Goal: Task Accomplishment & Management: Manage account settings

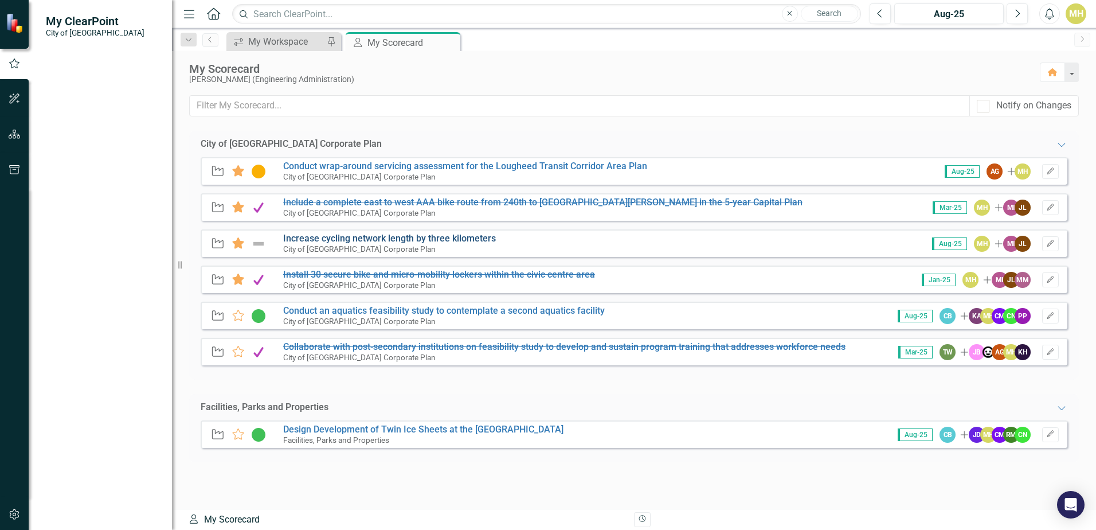
click at [380, 237] on link "Increase cycling network length by three kilometers" at bounding box center [389, 238] width 213 height 11
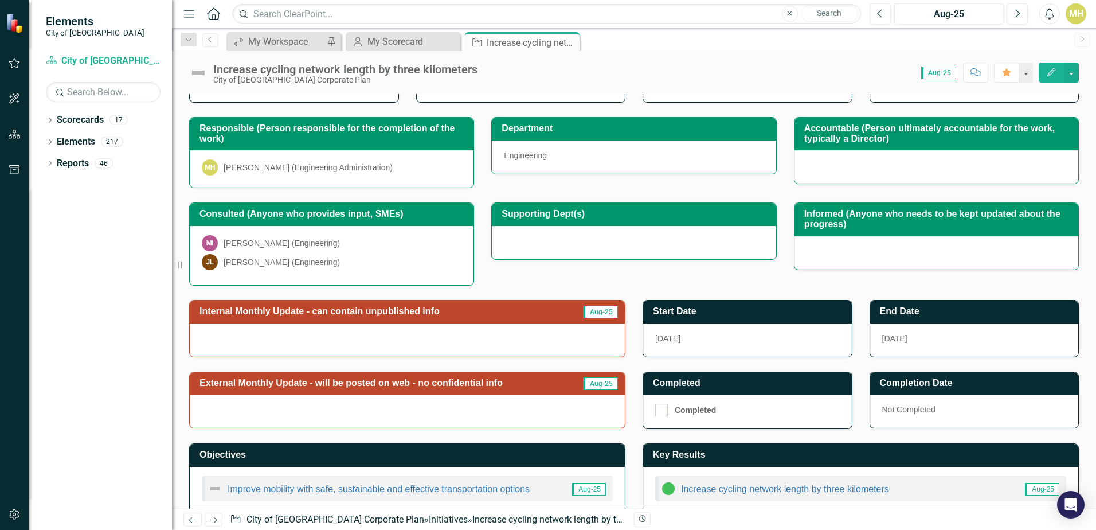
scroll to position [142, 0]
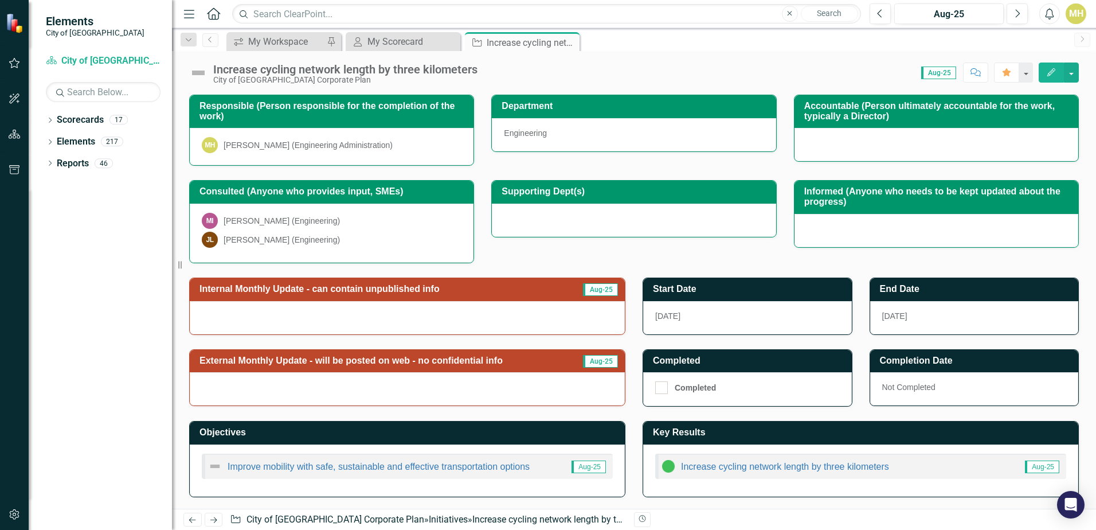
click at [1054, 77] on button "Edit" at bounding box center [1051, 72] width 25 height 20
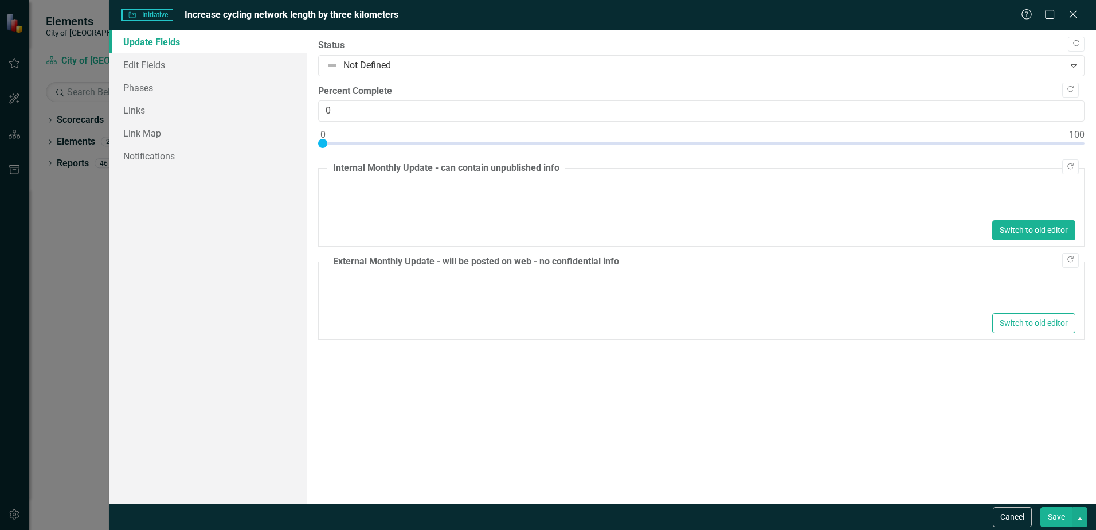
click at [1044, 229] on button "Switch to old editor" at bounding box center [1033, 230] width 83 height 20
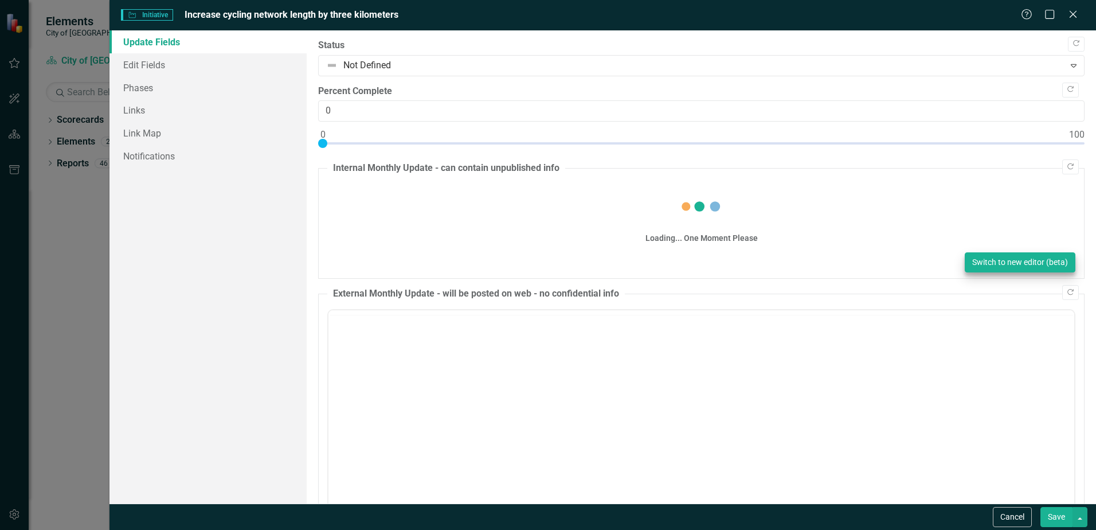
scroll to position [0, 0]
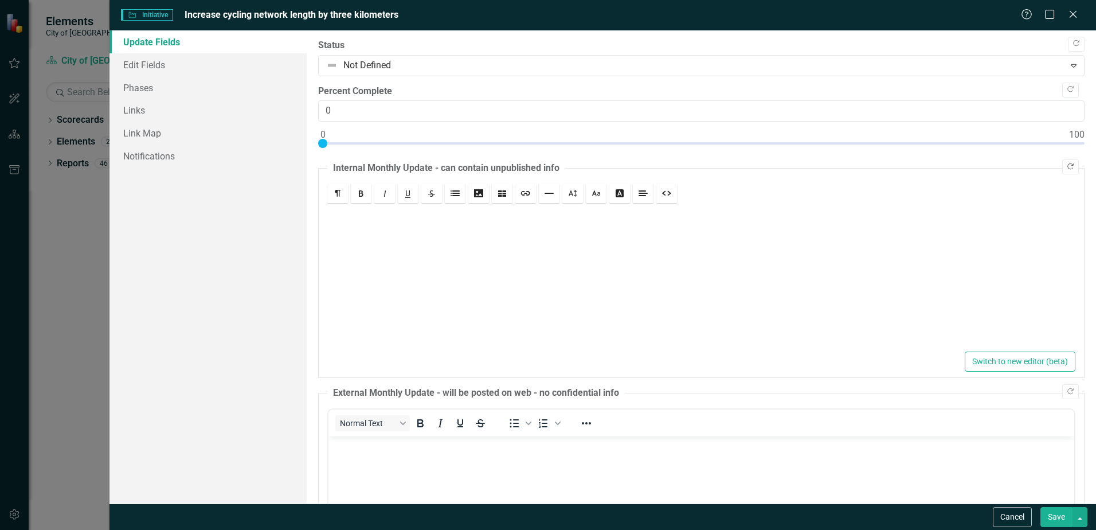
click at [1069, 166] on button "Copy Forward" at bounding box center [1070, 166] width 17 height 15
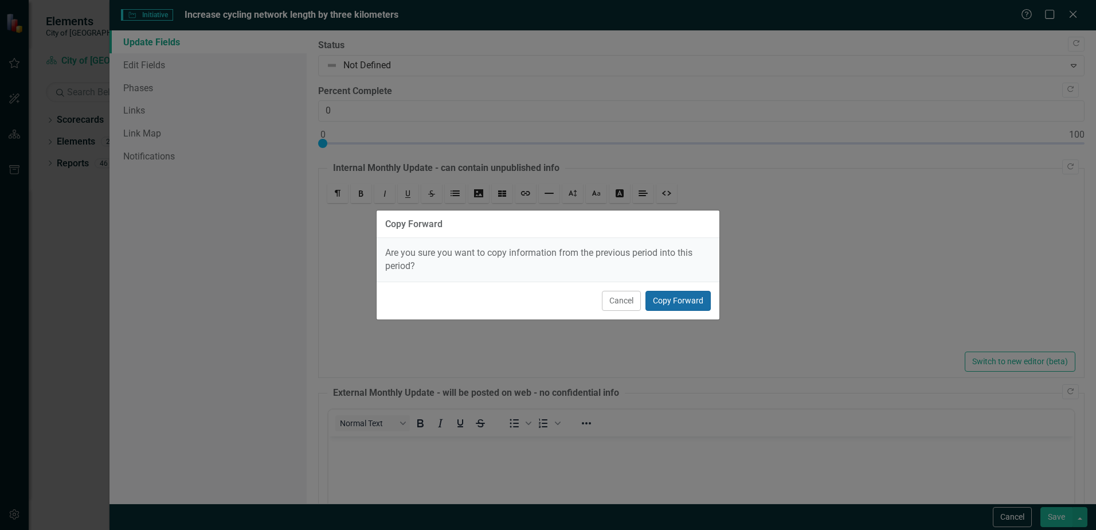
click at [673, 306] on button "Copy Forward" at bounding box center [678, 301] width 65 height 20
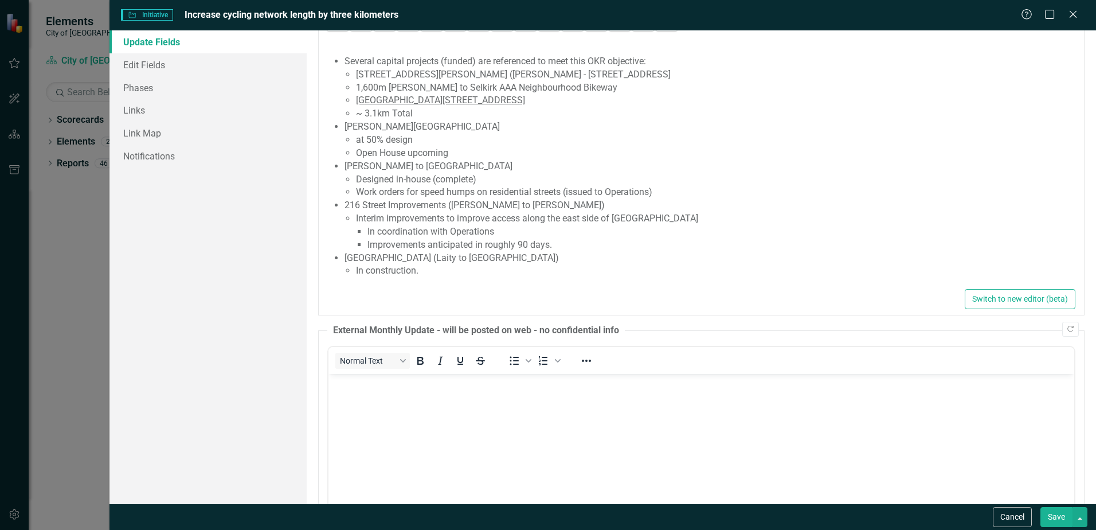
scroll to position [290, 0]
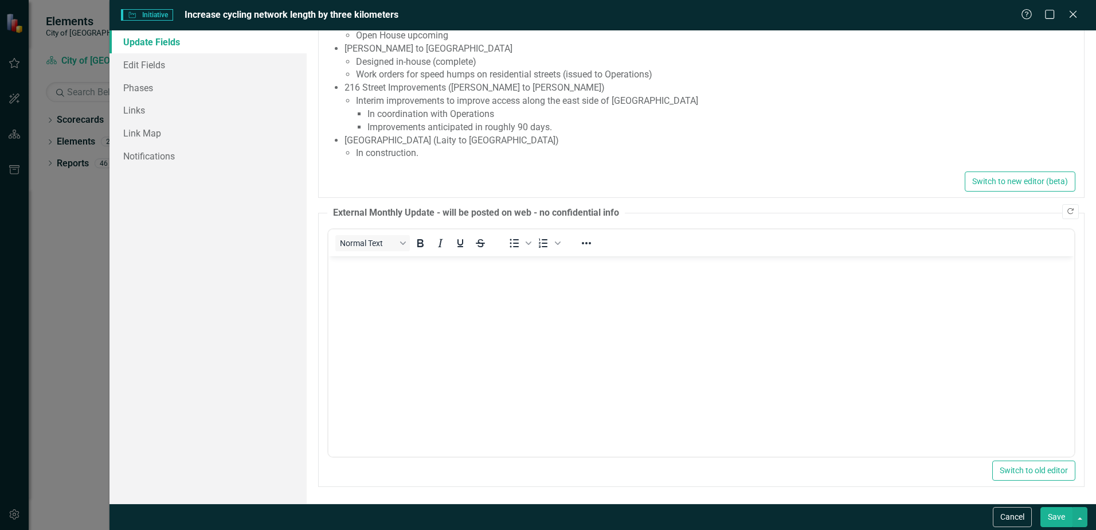
click at [1066, 210] on icon "Copy Forward" at bounding box center [1070, 211] width 9 height 7
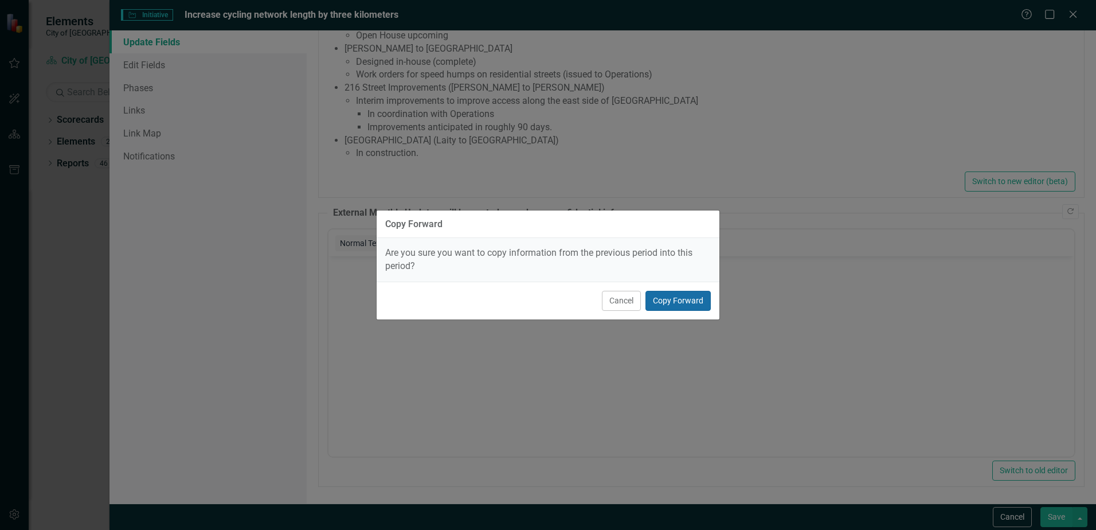
click at [684, 303] on button "Copy Forward" at bounding box center [678, 301] width 65 height 20
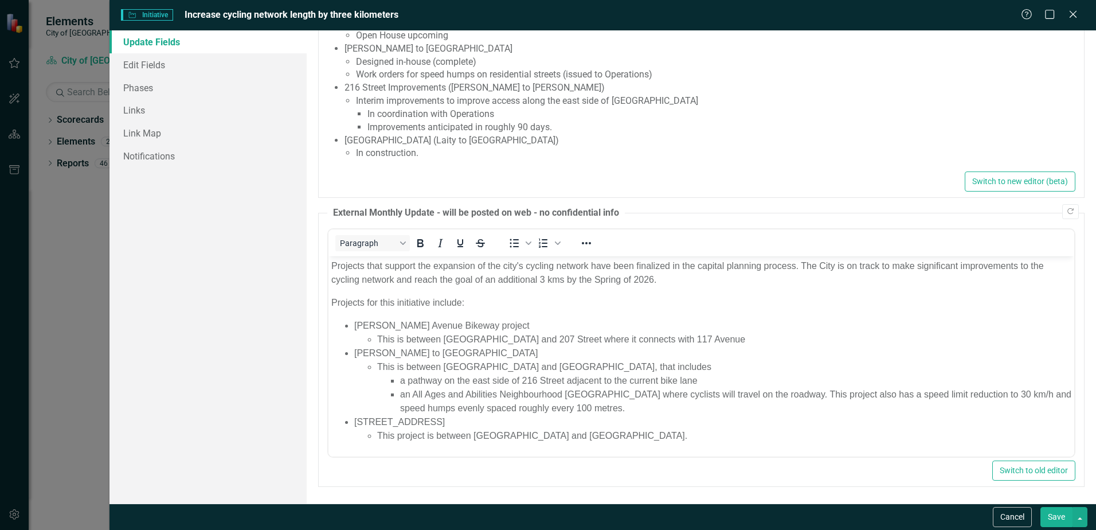
click at [600, 436] on li "This project is between [GEOGRAPHIC_DATA] and [GEOGRAPHIC_DATA]." at bounding box center [724, 436] width 694 height 14
click at [1051, 519] on button "Save" at bounding box center [1057, 517] width 32 height 20
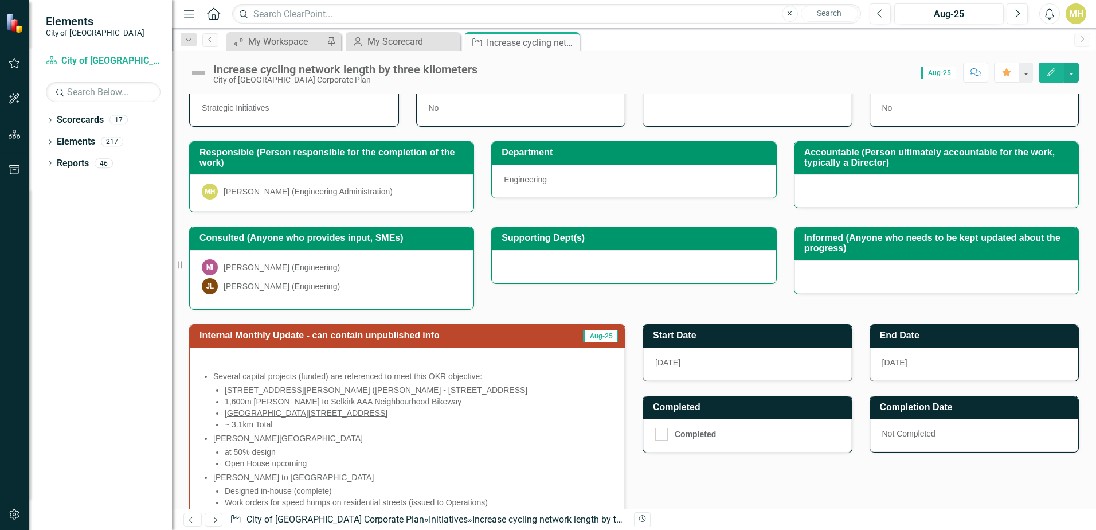
scroll to position [0, 0]
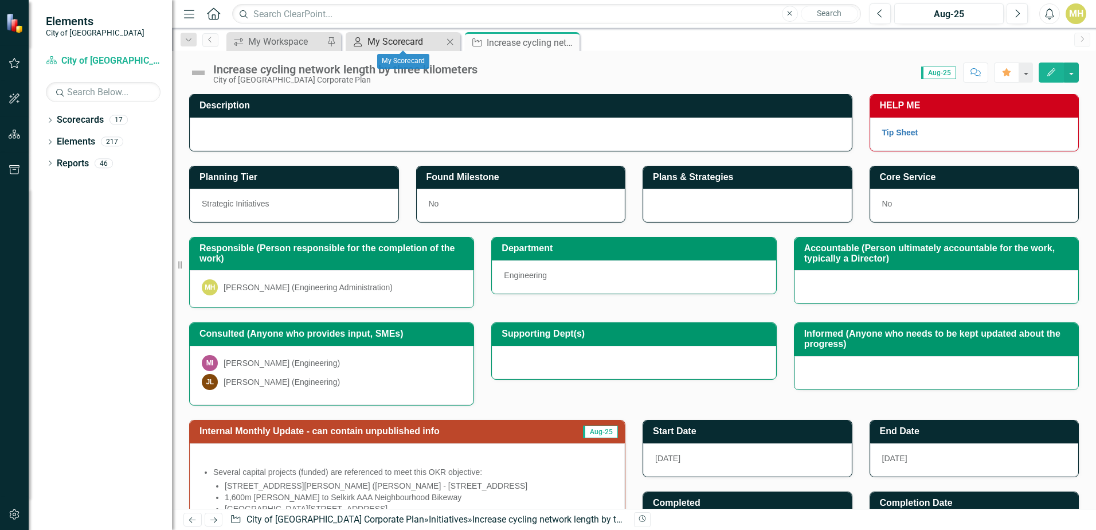
click at [393, 38] on div "My Scorecard" at bounding box center [406, 41] width 76 height 14
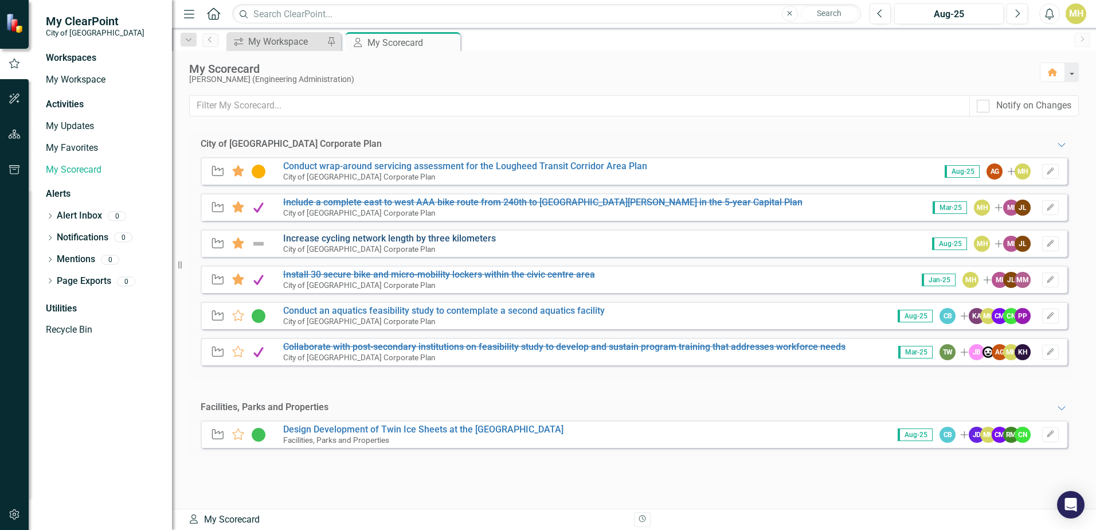
click at [354, 240] on link "Increase cycling network length by three kilometers" at bounding box center [389, 238] width 213 height 11
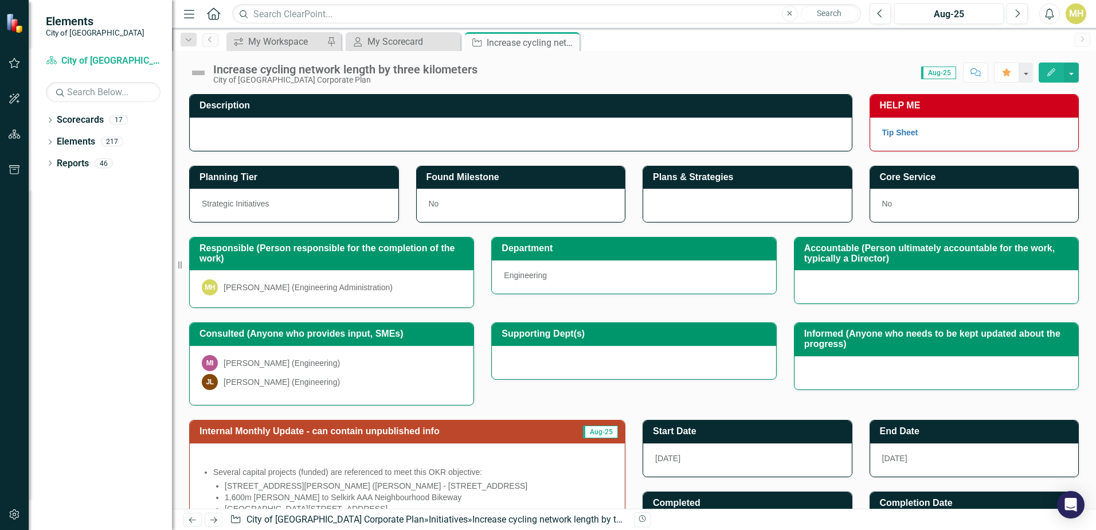
click at [1048, 75] on icon "button" at bounding box center [1051, 72] width 8 height 8
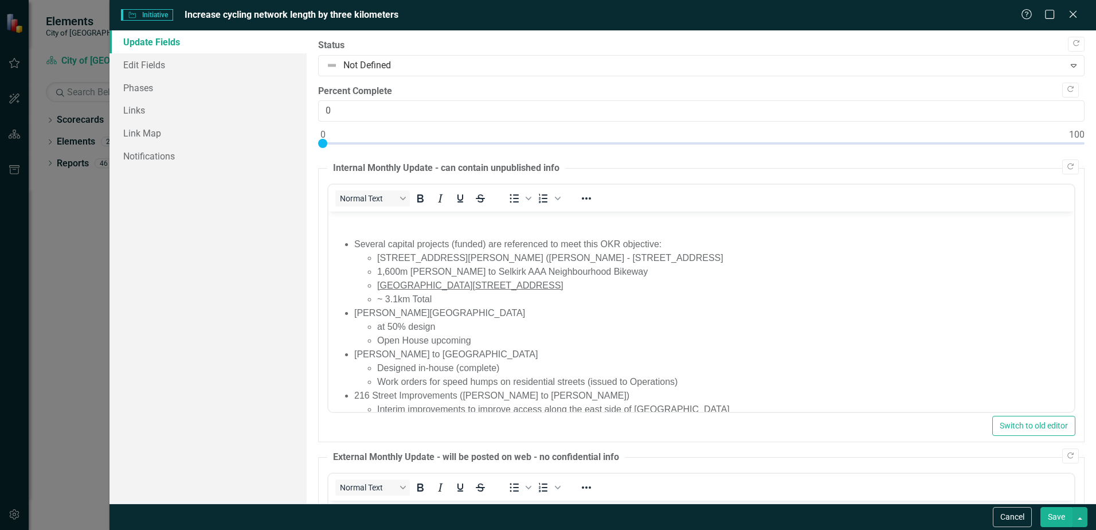
click at [574, 143] on div at bounding box center [701, 146] width 767 height 14
type input "35"
click at [580, 143] on div at bounding box center [701, 146] width 767 height 14
click at [1064, 519] on button "Save" at bounding box center [1057, 517] width 32 height 20
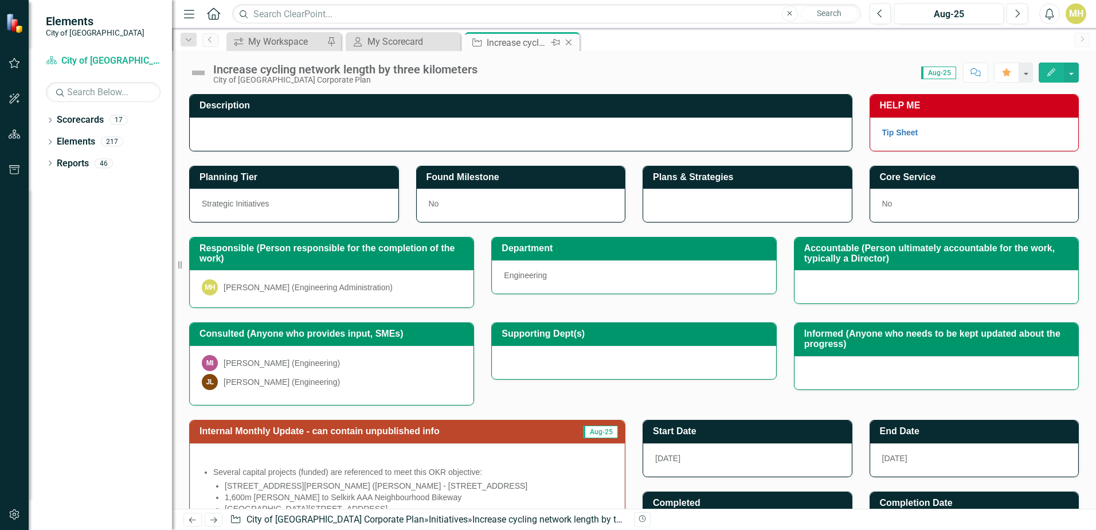
click at [573, 42] on icon "Close" at bounding box center [568, 42] width 11 height 9
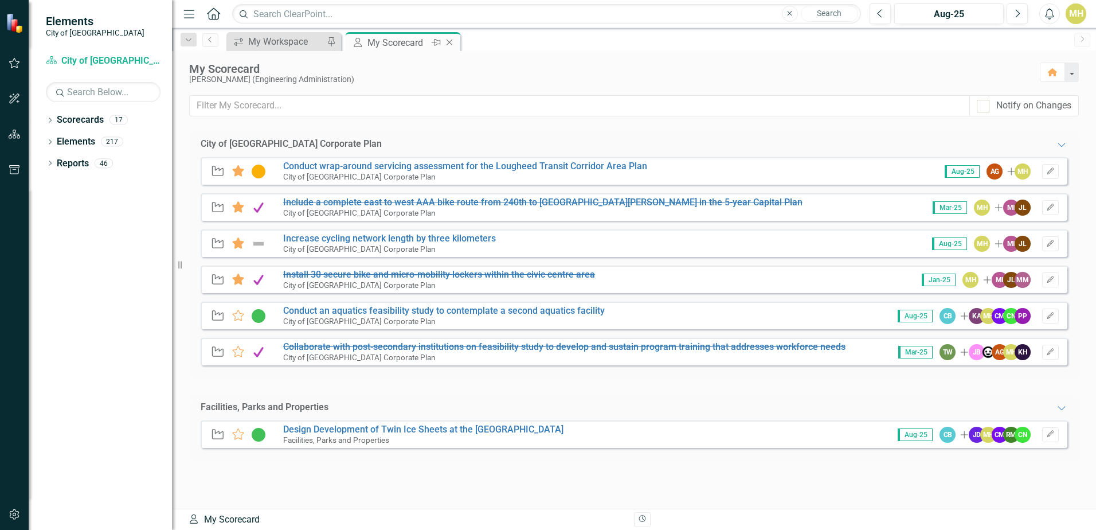
click at [453, 45] on icon "Close" at bounding box center [449, 42] width 11 height 9
